Goal: Book appointment/travel/reservation

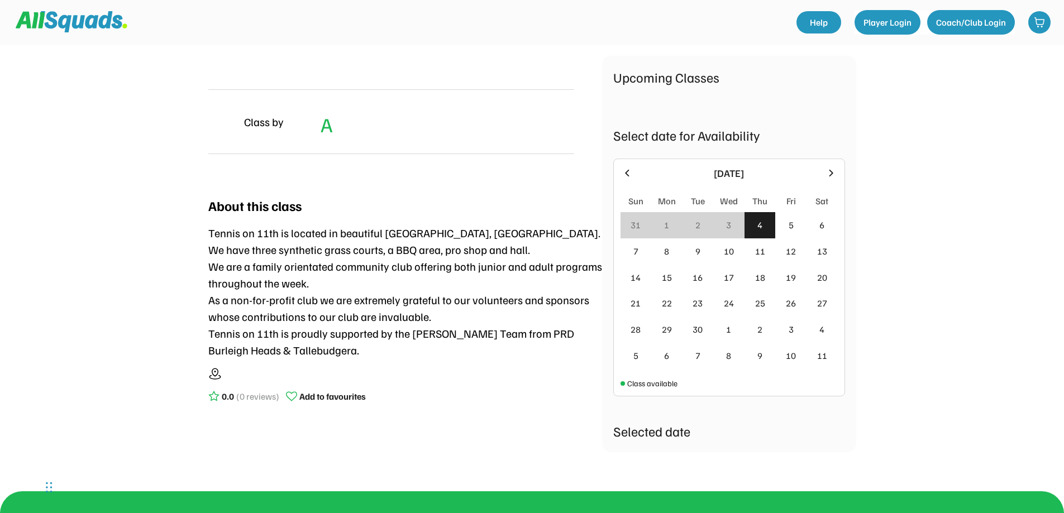
click at [735, 228] on div "3" at bounding box center [728, 225] width 31 height 26
click at [785, 225] on div "5" at bounding box center [790, 225] width 31 height 26
click at [796, 263] on div "12" at bounding box center [790, 252] width 31 height 26
click at [721, 252] on div "10" at bounding box center [728, 252] width 31 height 26
click at [731, 312] on div "24" at bounding box center [728, 303] width 31 height 26
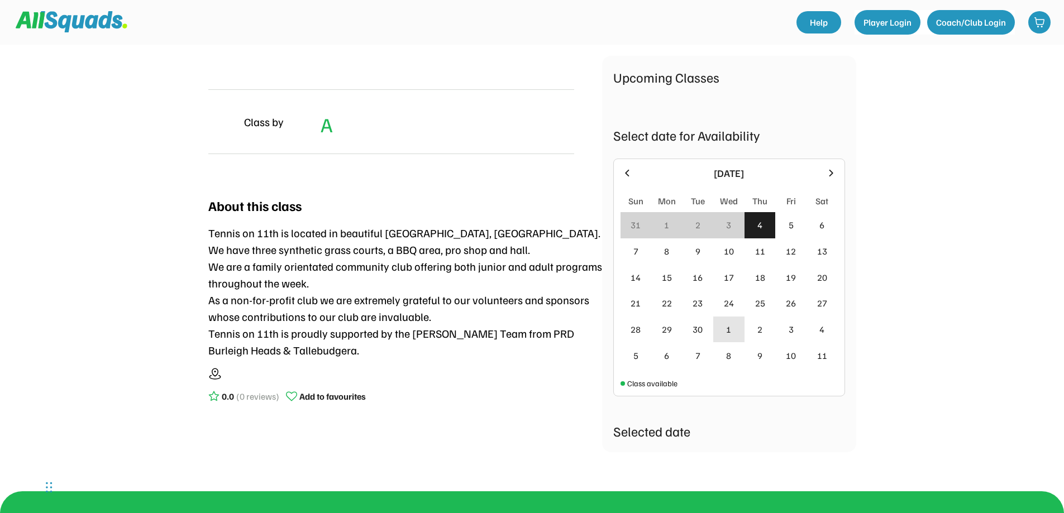
click at [735, 333] on div "1" at bounding box center [728, 330] width 31 height 26
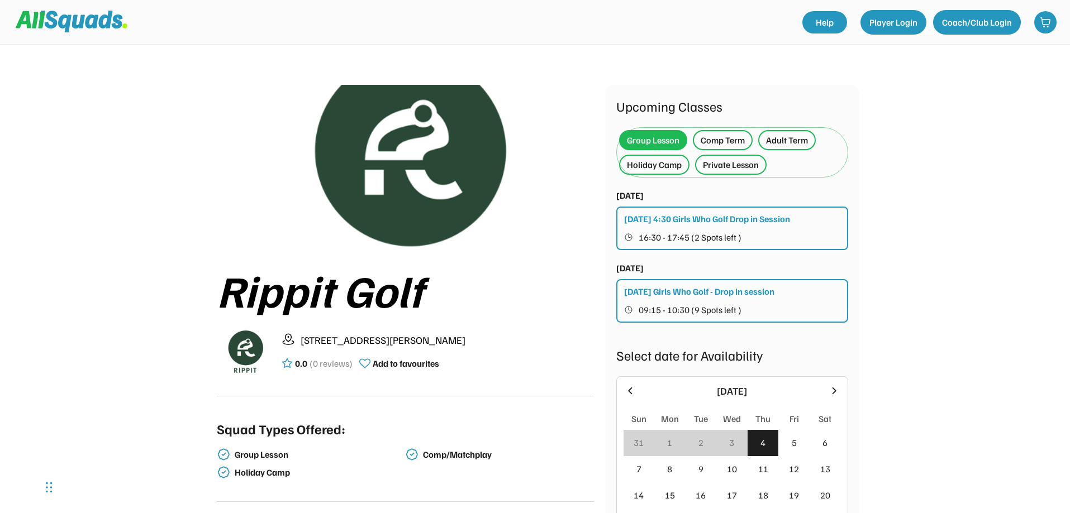
scroll to position [56, 0]
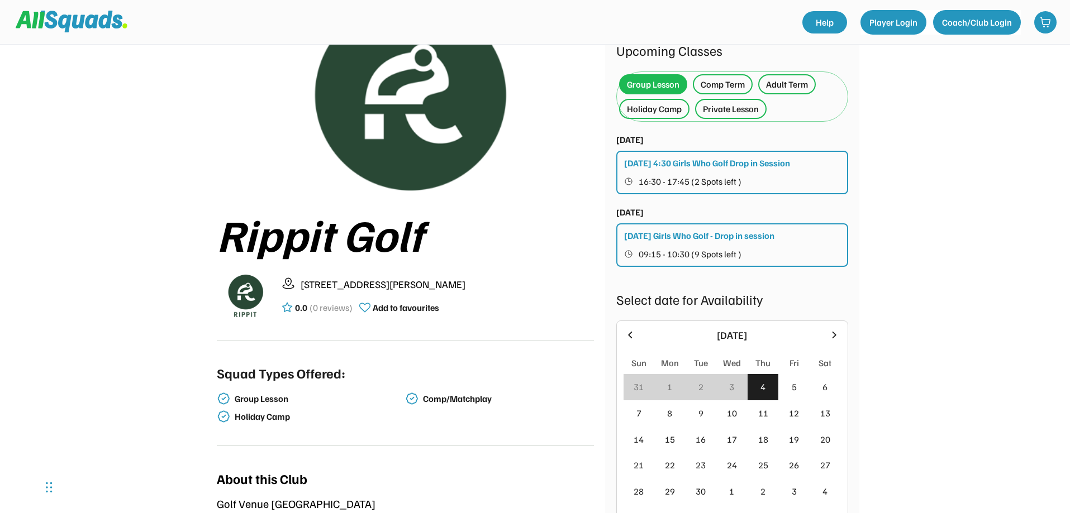
click at [717, 111] on div "Private Lesson" at bounding box center [731, 108] width 56 height 13
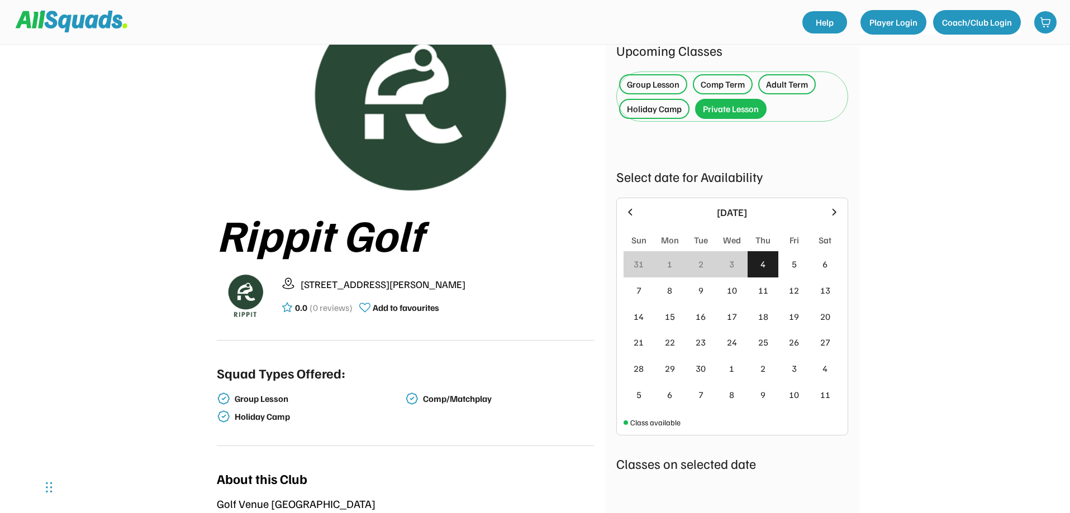
click at [716, 89] on div "Comp Term" at bounding box center [722, 84] width 44 height 13
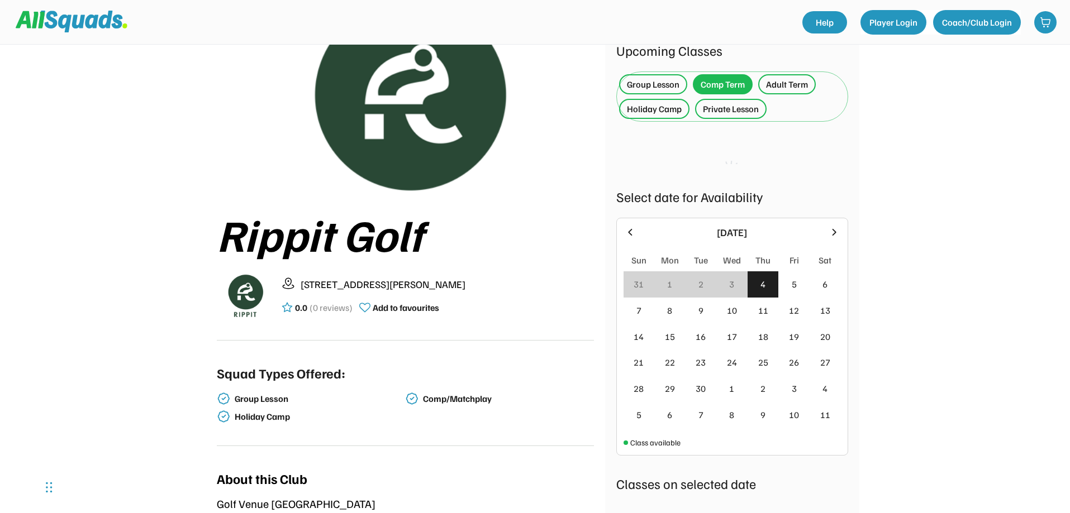
click at [726, 112] on div "Private Lesson" at bounding box center [731, 108] width 56 height 13
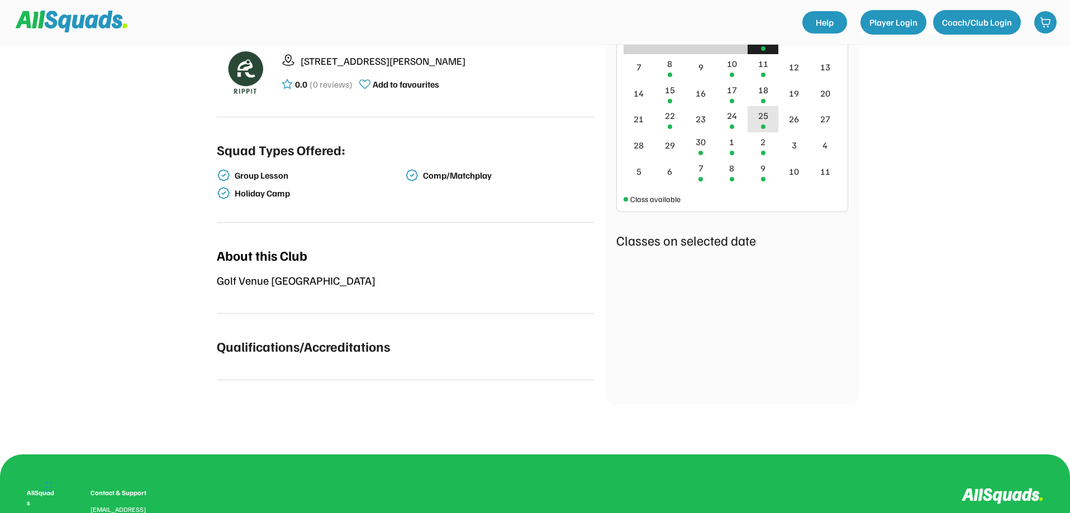
scroll to position [168, 0]
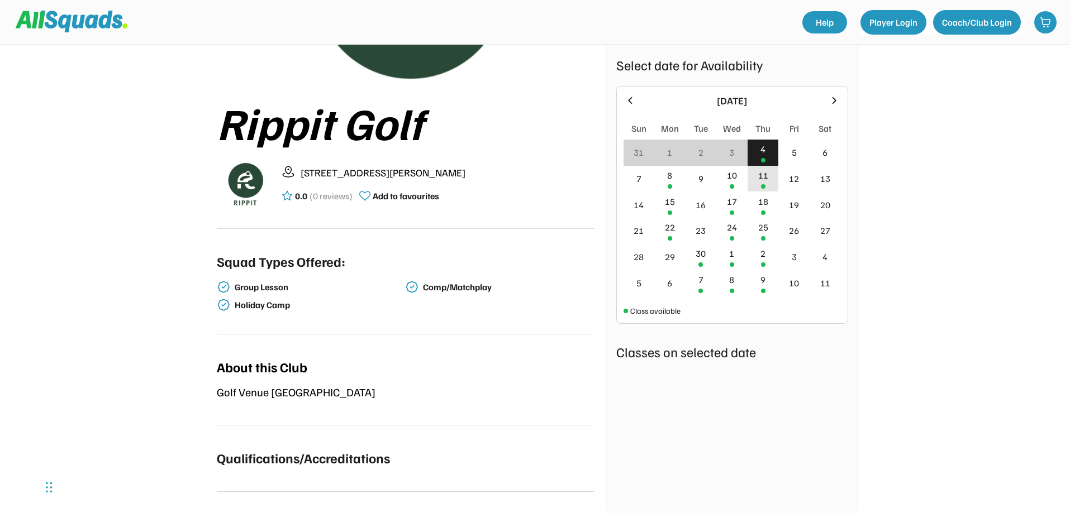
click at [758, 182] on div "11" at bounding box center [763, 175] width 10 height 13
click at [759, 209] on div "18" at bounding box center [762, 205] width 31 height 26
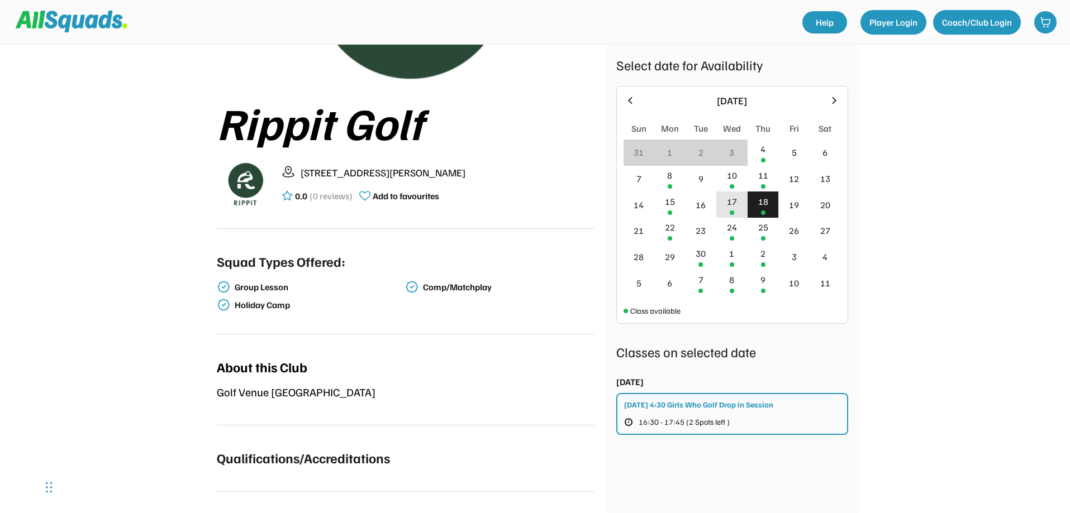
click at [735, 201] on div "17" at bounding box center [732, 201] width 10 height 13
click at [671, 205] on div "15" at bounding box center [670, 201] width 10 height 13
click at [674, 177] on div "8" at bounding box center [669, 179] width 31 height 26
click at [732, 178] on div "10" at bounding box center [732, 175] width 10 height 13
click at [697, 260] on div "30" at bounding box center [700, 253] width 10 height 13
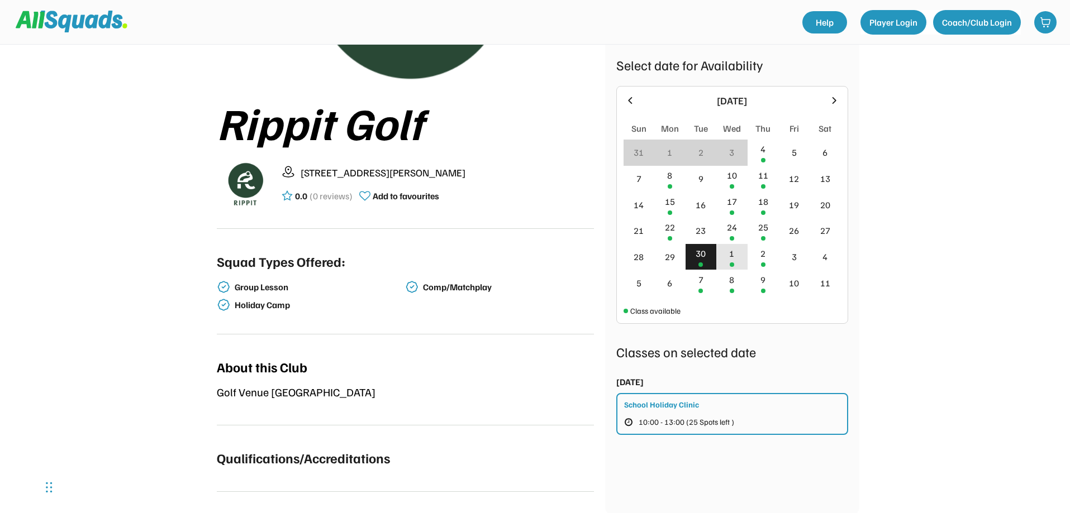
click at [727, 249] on div "1" at bounding box center [731, 257] width 31 height 26
click at [761, 262] on div "2" at bounding box center [762, 257] width 31 height 26
click at [761, 290] on div at bounding box center [763, 291] width 4 height 4
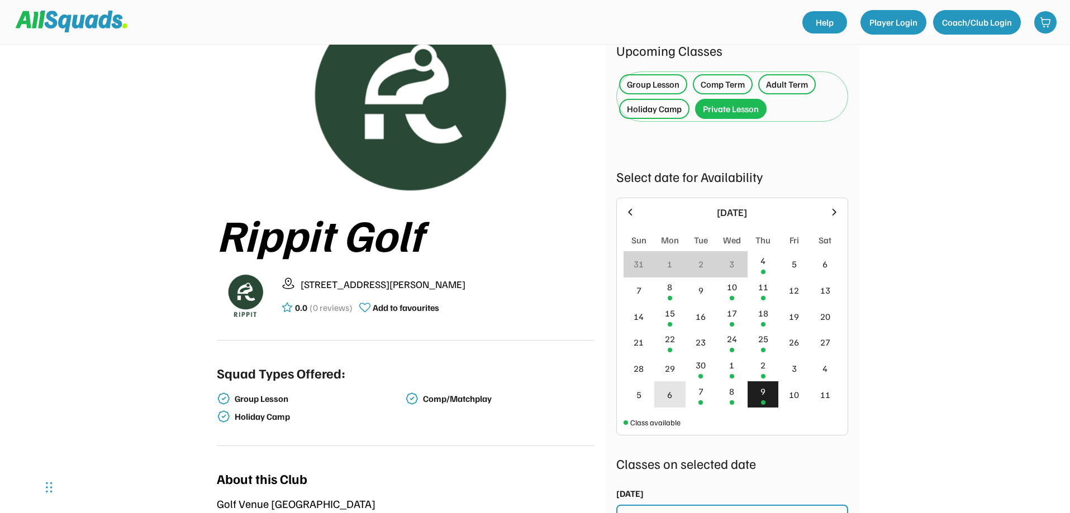
scroll to position [0, 0]
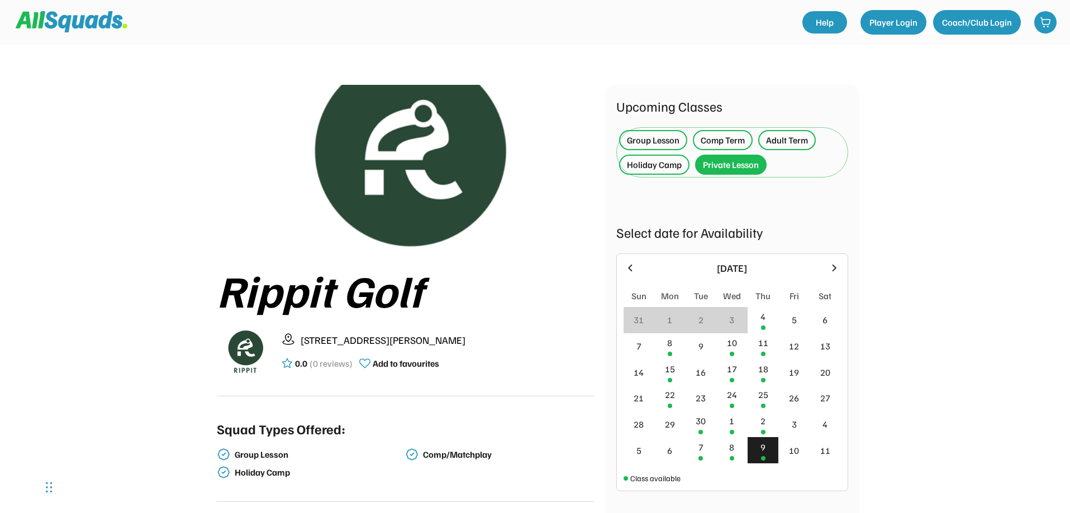
click at [733, 168] on div "Private Lesson" at bounding box center [731, 164] width 56 height 13
click at [769, 141] on div "Adult Term" at bounding box center [787, 139] width 42 height 13
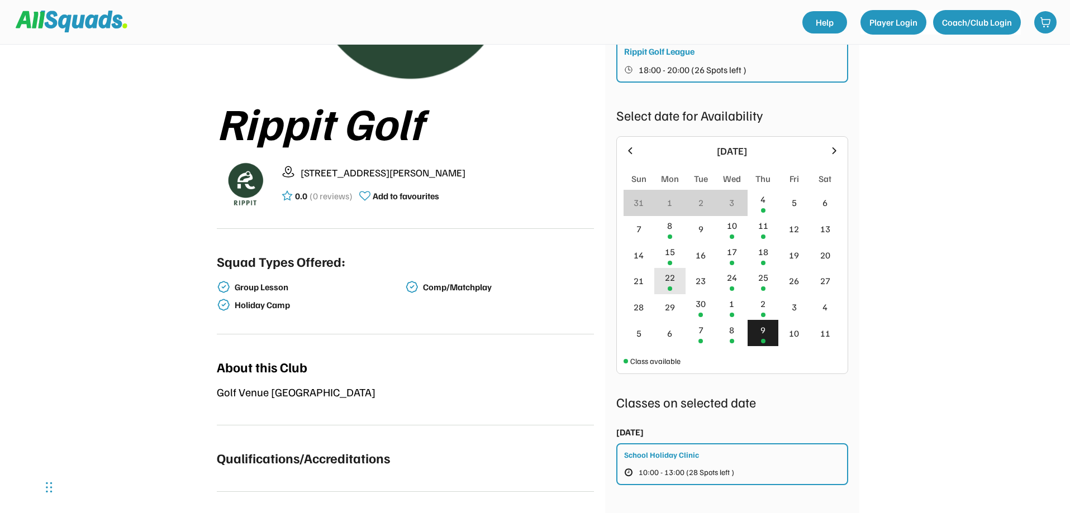
scroll to position [223, 0]
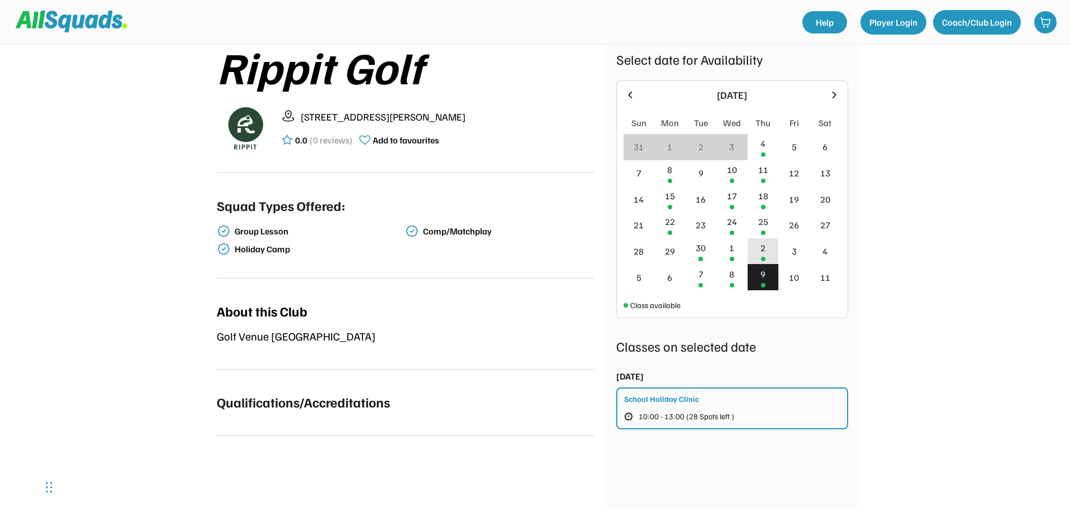
click at [761, 260] on div at bounding box center [763, 259] width 4 height 4
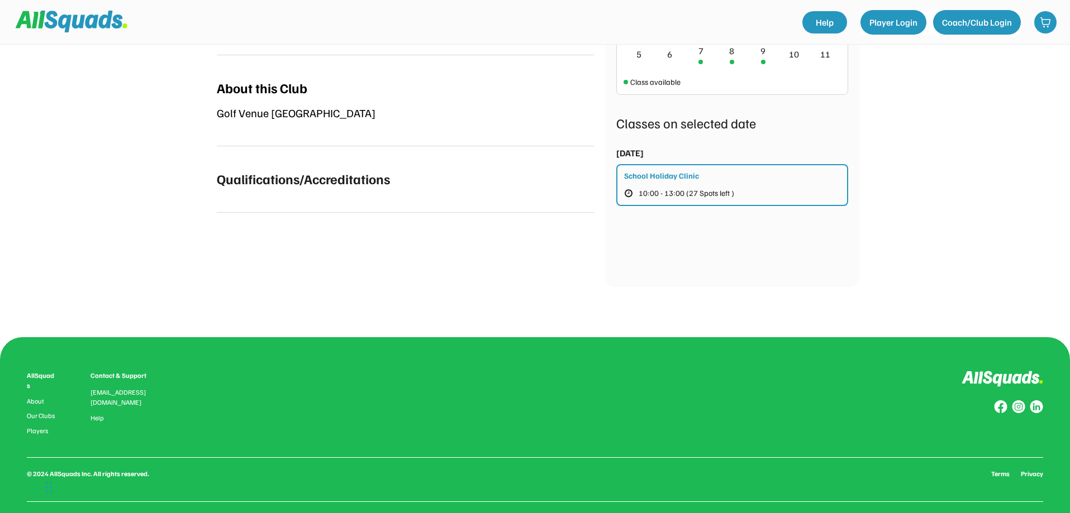
scroll to position [494, 0]
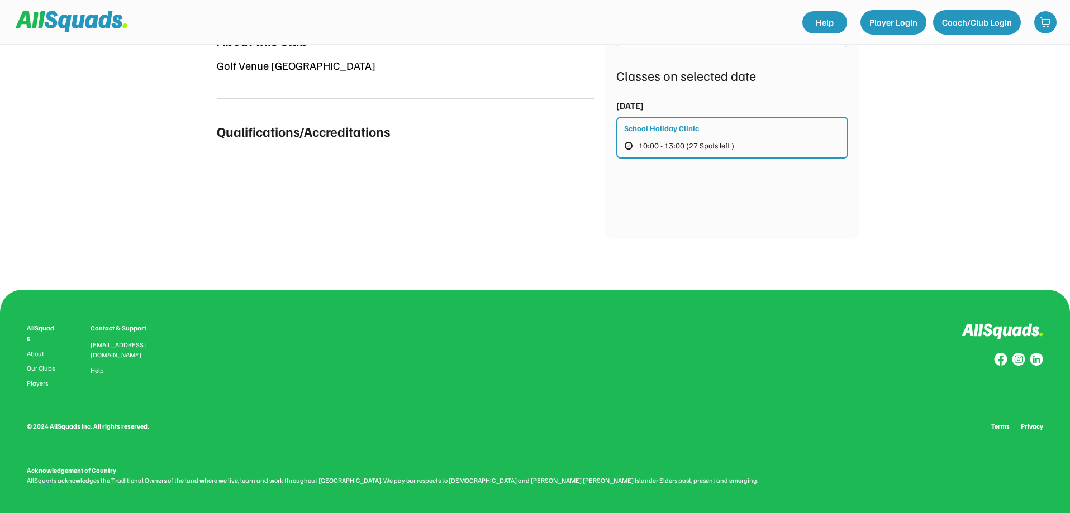
click at [360, 125] on div "Qualifications/Accreditations" at bounding box center [303, 131] width 173 height 20
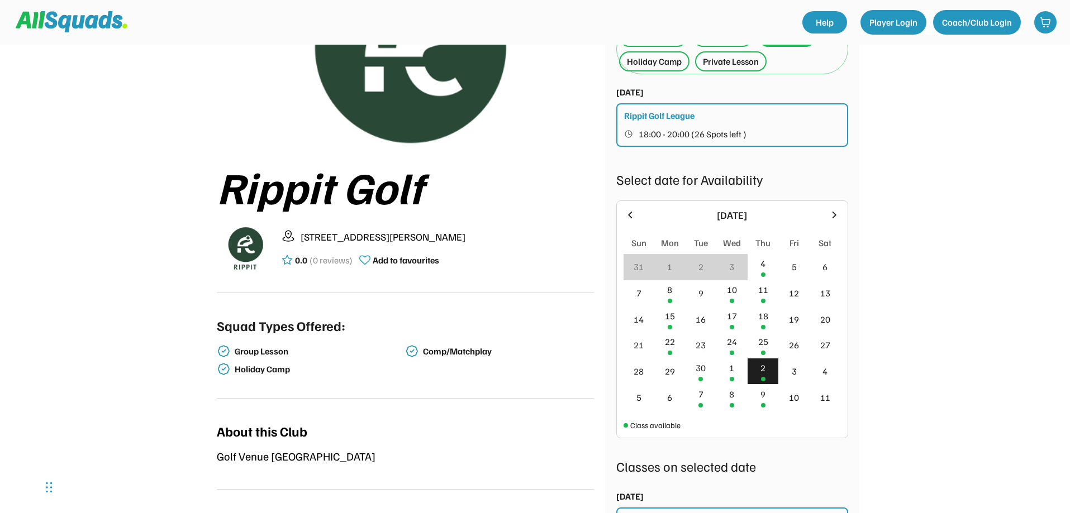
scroll to position [0, 0]
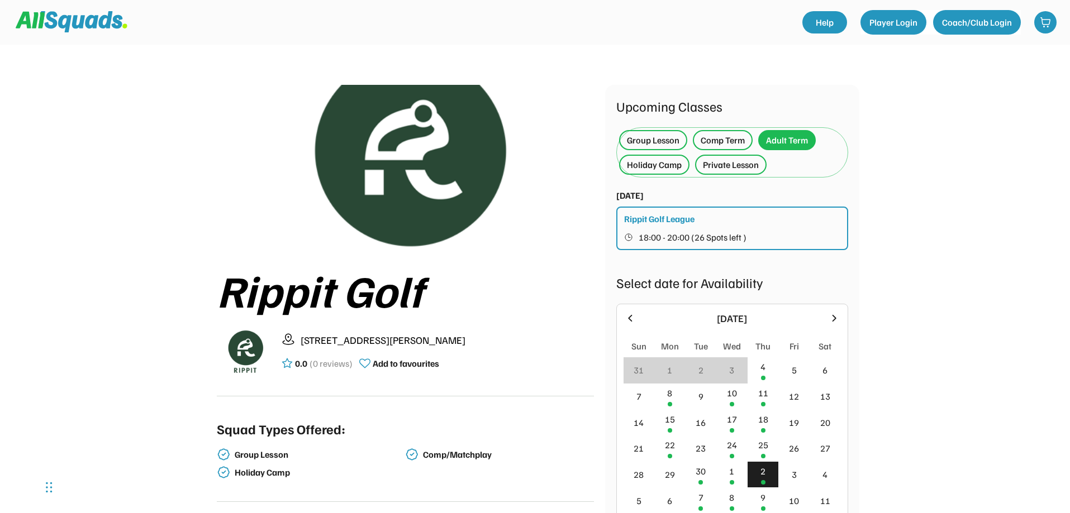
click at [653, 136] on div "Group Lesson" at bounding box center [653, 139] width 53 height 13
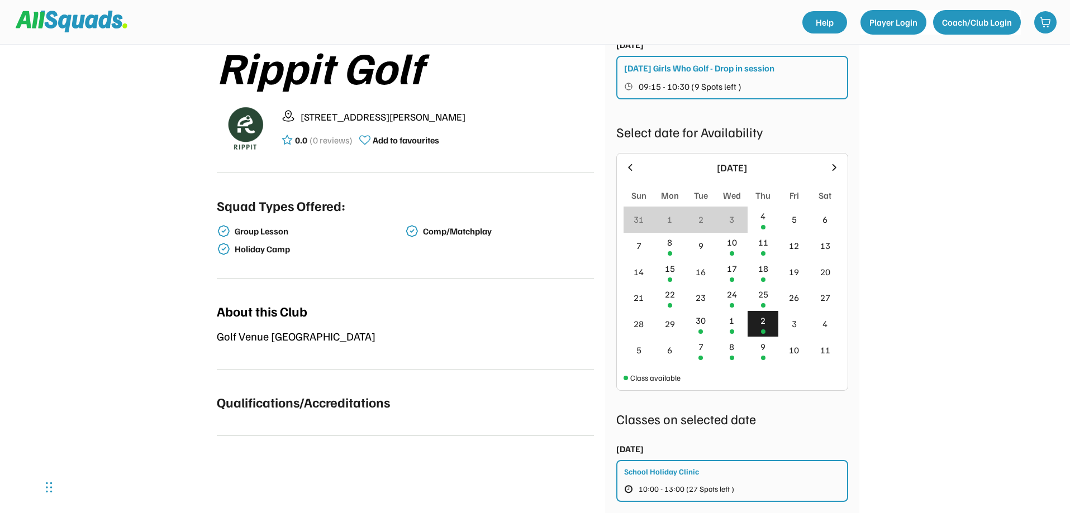
scroll to position [447, 0]
